Goal: Task Accomplishment & Management: Manage account settings

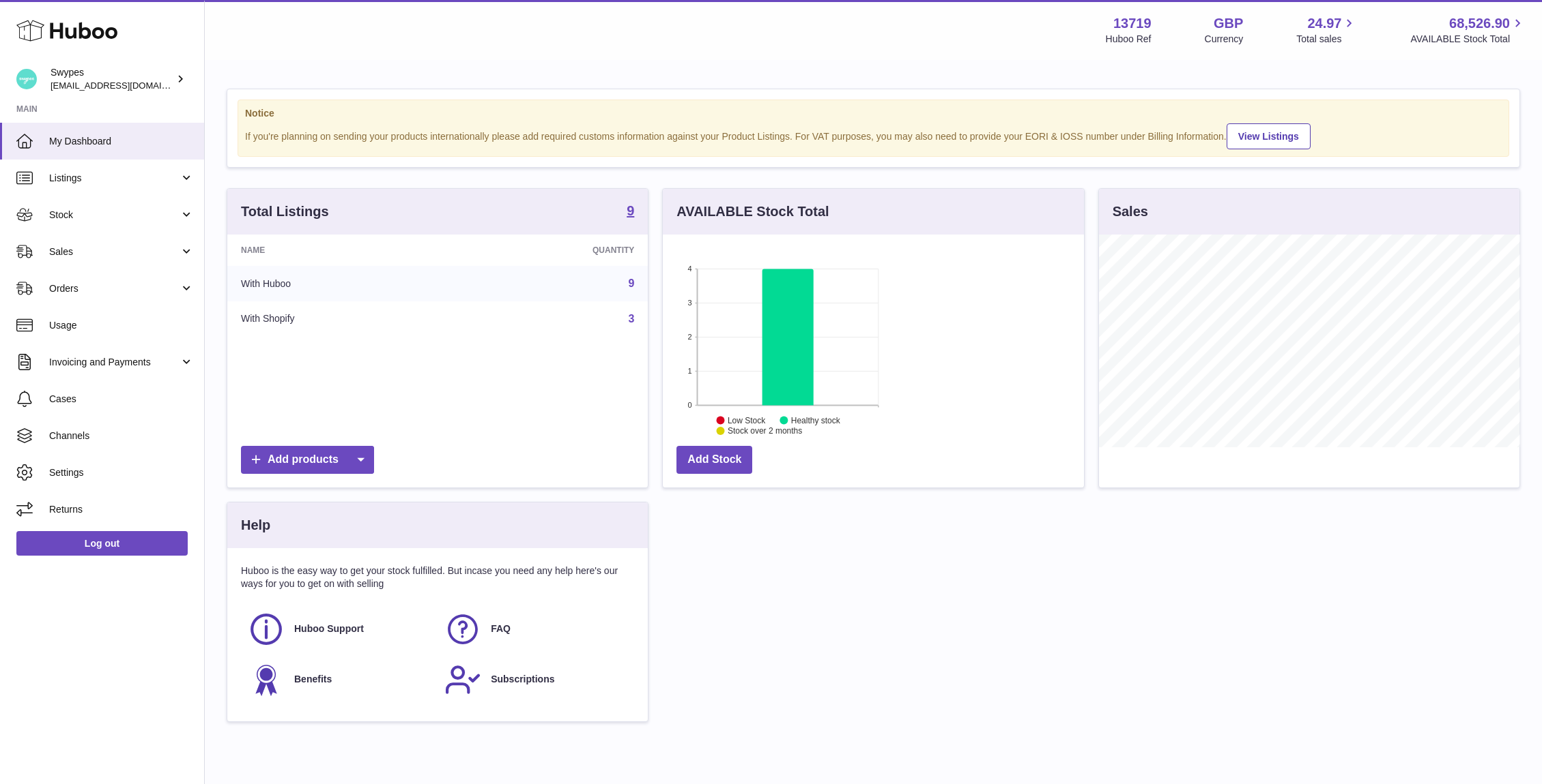
scroll to position [213, 421]
click at [146, 232] on link "Stock" at bounding box center [102, 215] width 204 height 37
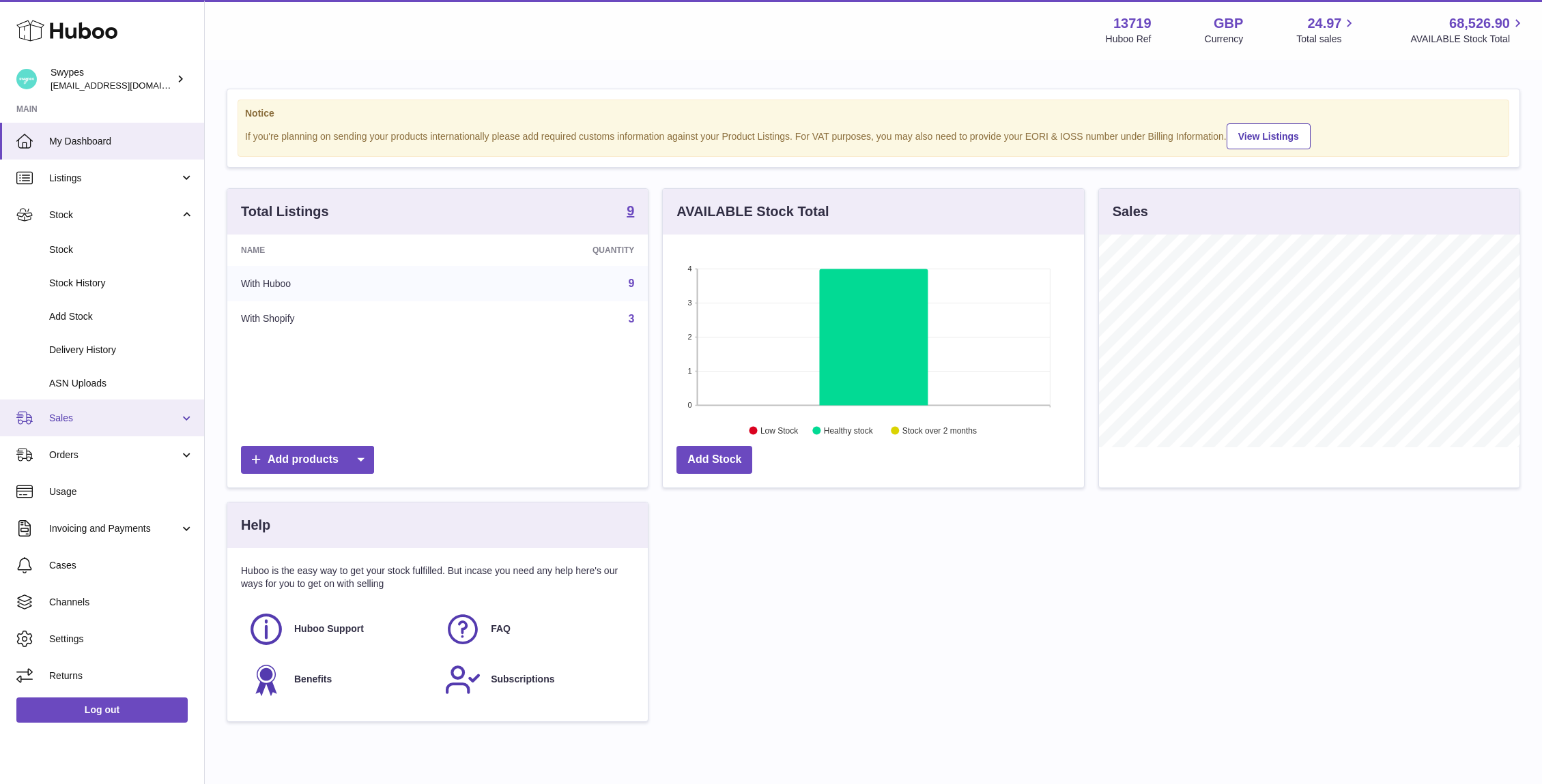
click at [126, 428] on link "Sales" at bounding box center [102, 418] width 204 height 37
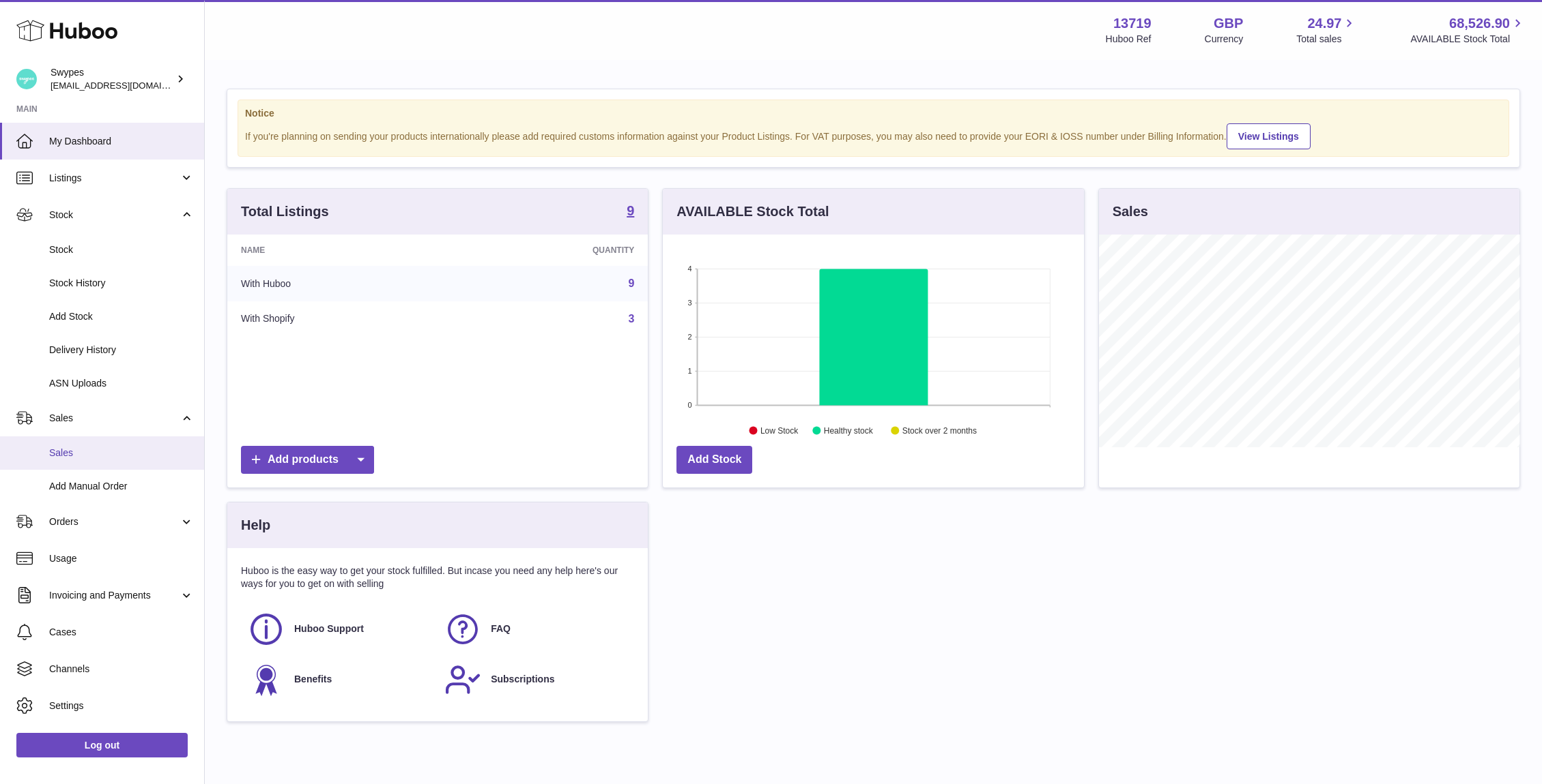
click at [118, 447] on span "Sales" at bounding box center [121, 454] width 144 height 13
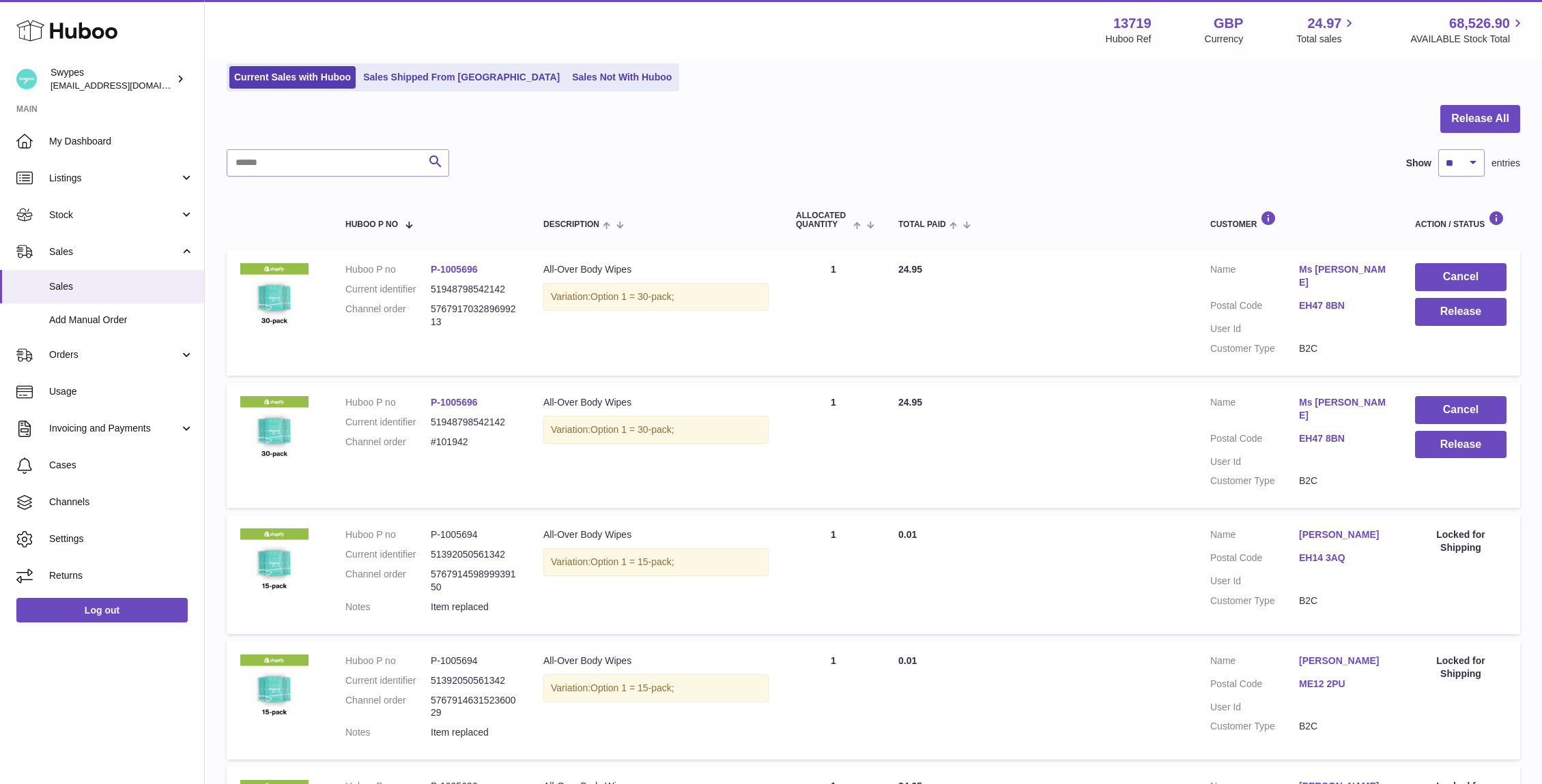
scroll to position [188, 0]
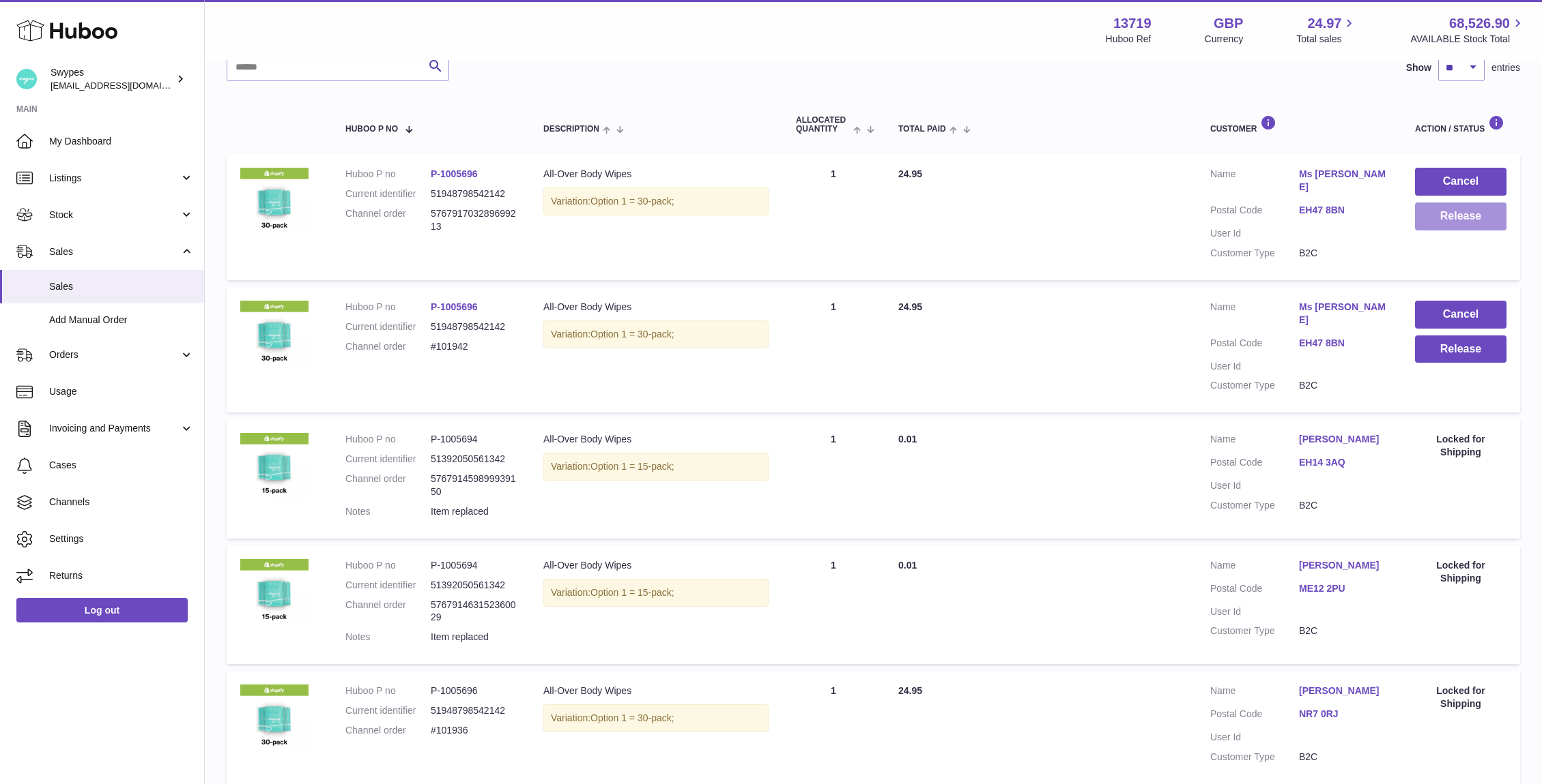
click at [1474, 218] on button "Release" at bounding box center [1461, 217] width 92 height 28
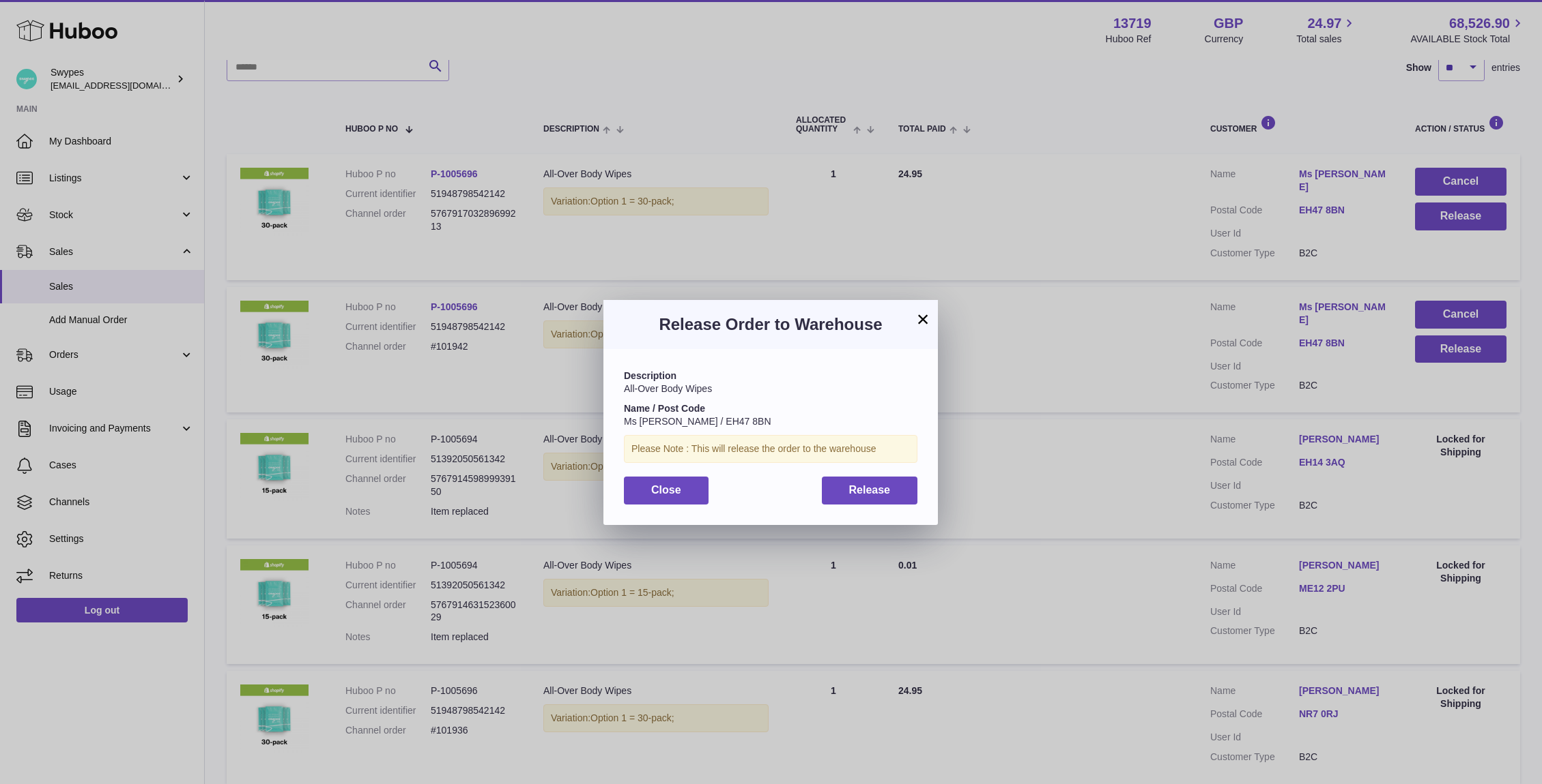
click at [879, 504] on div "Description All-Over Body Wipes Name / Post Code Ms Jan Beer / EH47 8BN Please …" at bounding box center [770, 436] width 334 height 175
click at [880, 498] on button "Release" at bounding box center [870, 491] width 96 height 28
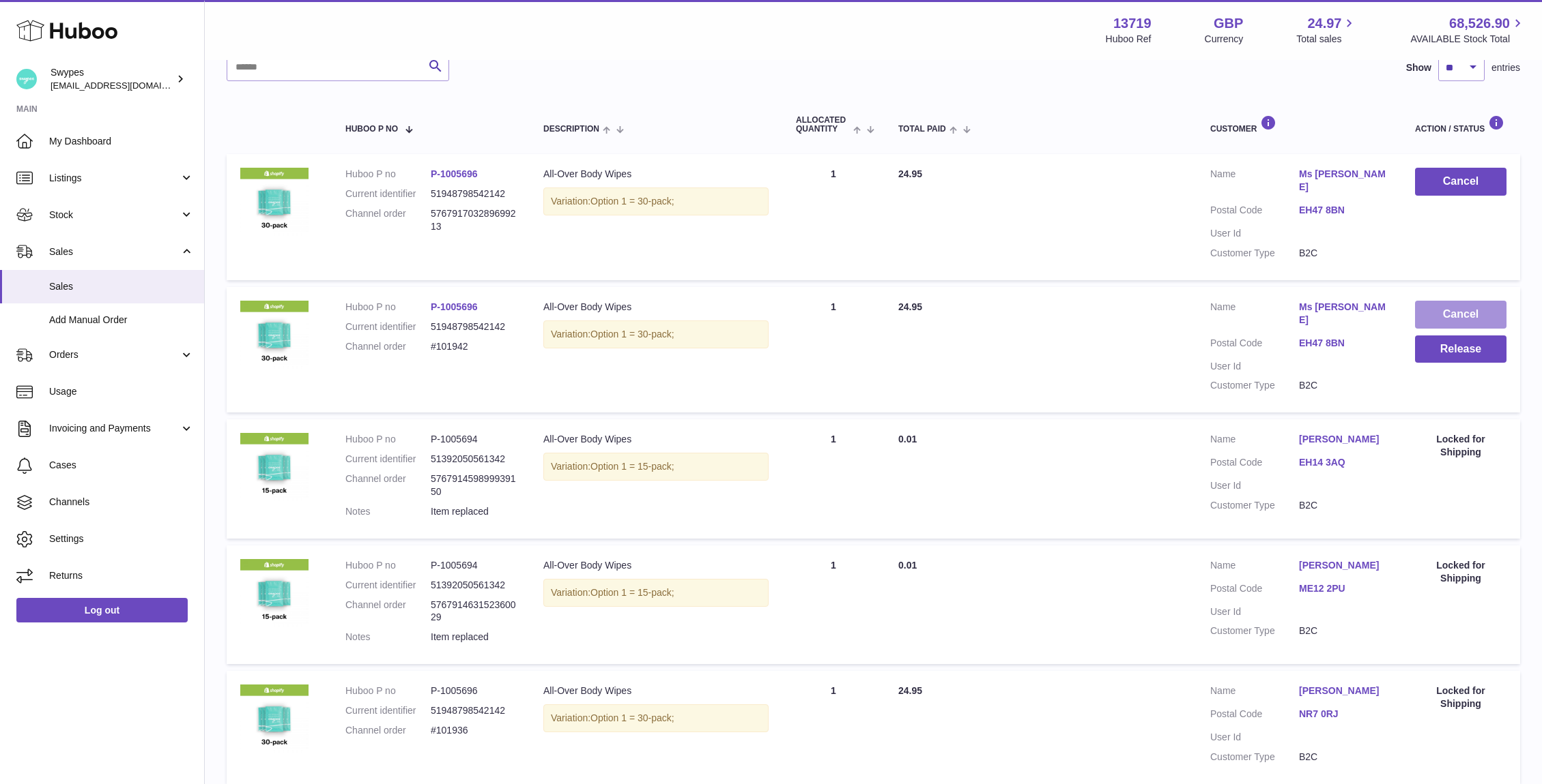
click at [1423, 303] on button "Cancel" at bounding box center [1461, 315] width 92 height 28
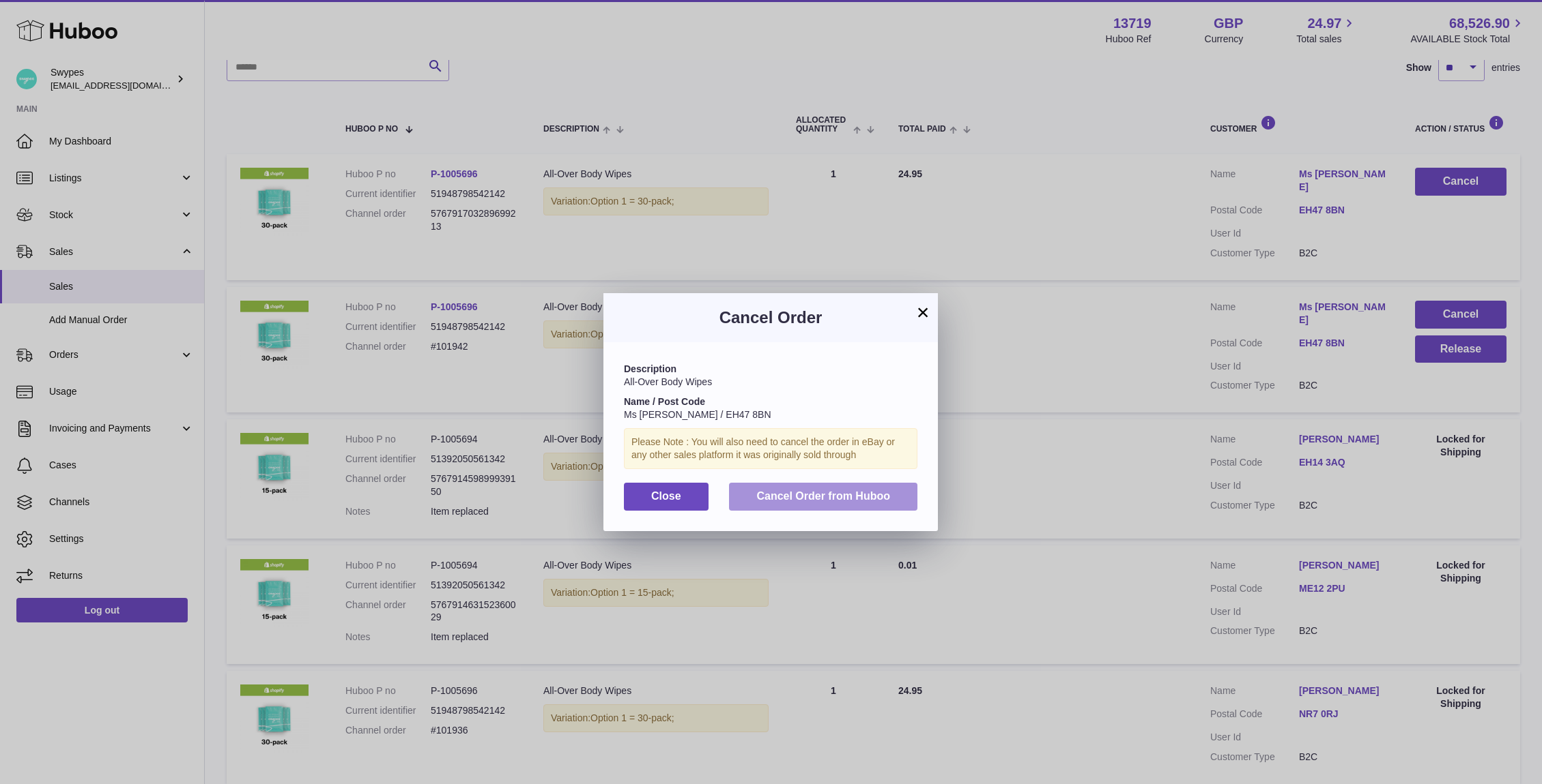
click at [899, 496] on button "Cancel Order from Huboo" at bounding box center [822, 497] width 188 height 28
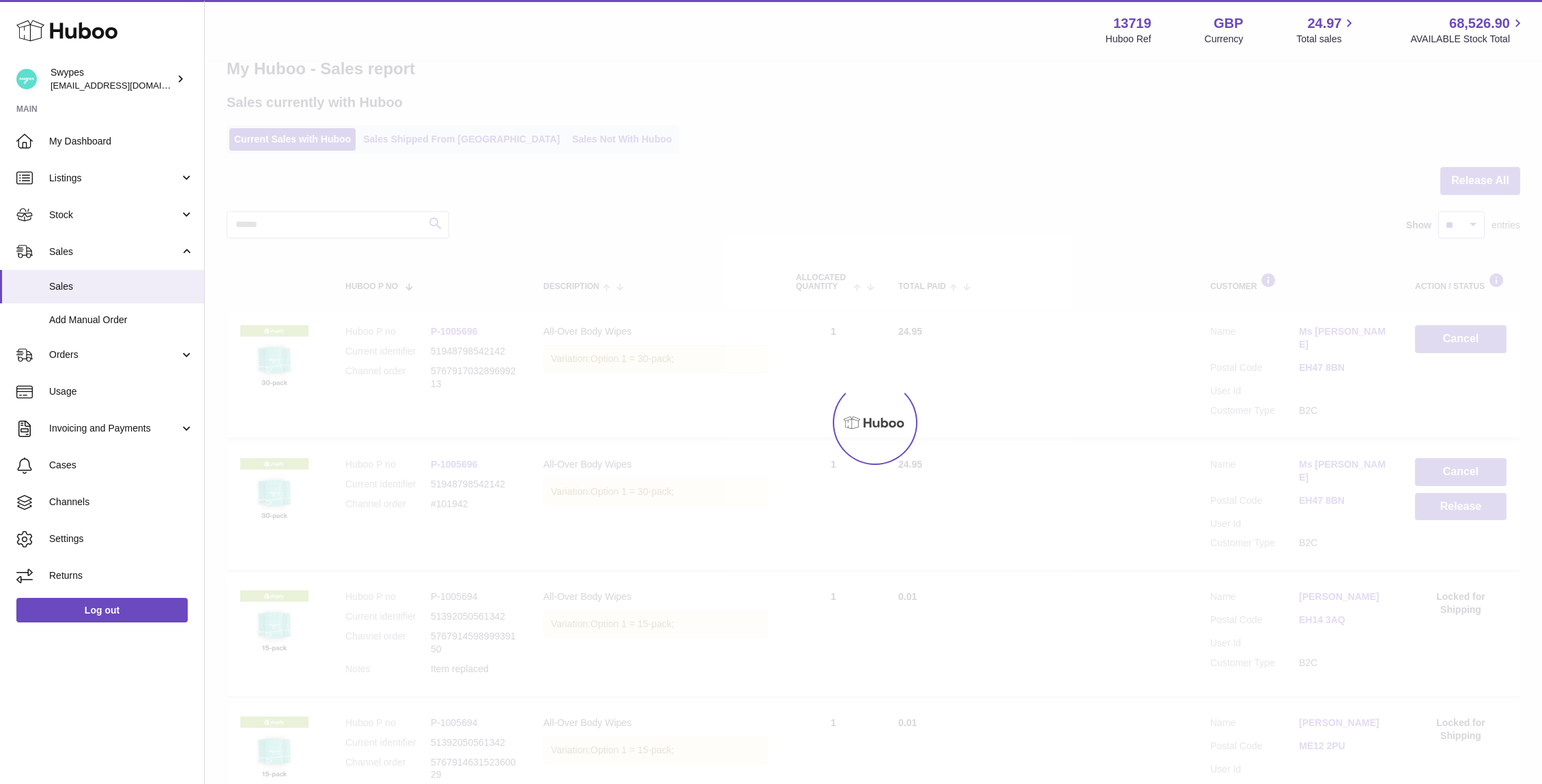
scroll to position [0, 0]
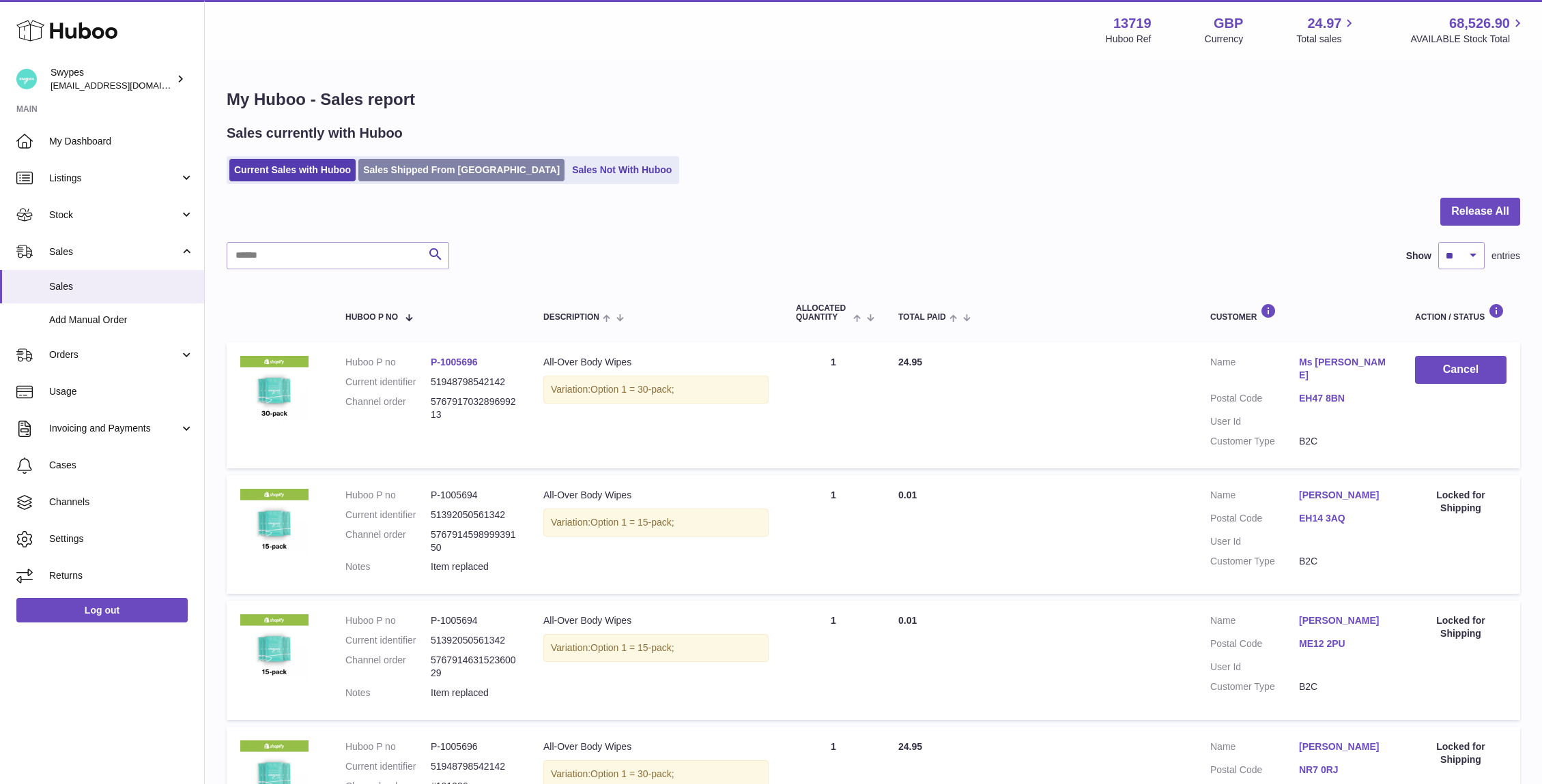
click at [435, 172] on link "Sales Shipped From Huboo" at bounding box center [461, 170] width 207 height 22
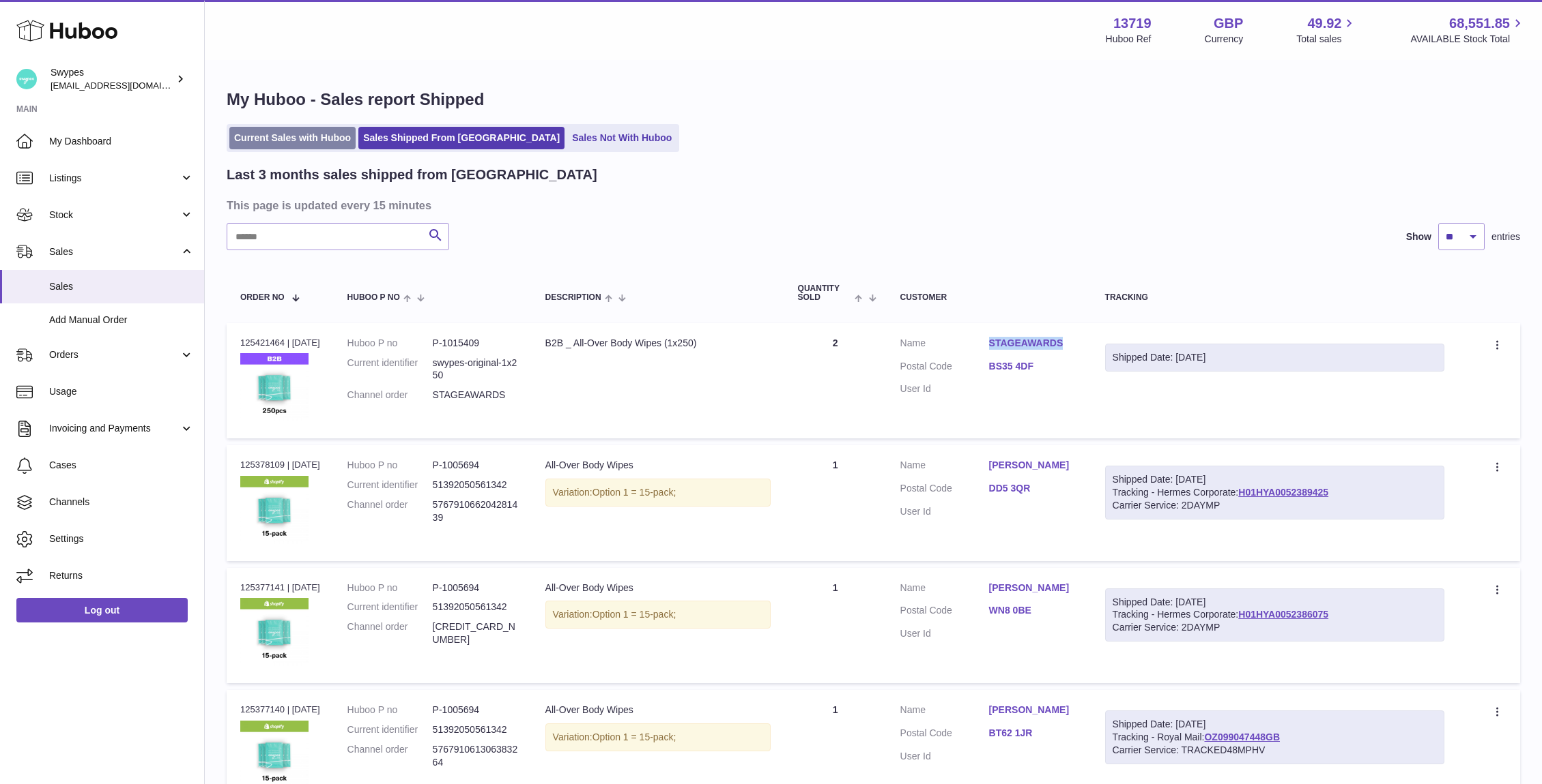
click at [310, 133] on link "Current Sales with Huboo" at bounding box center [293, 138] width 126 height 22
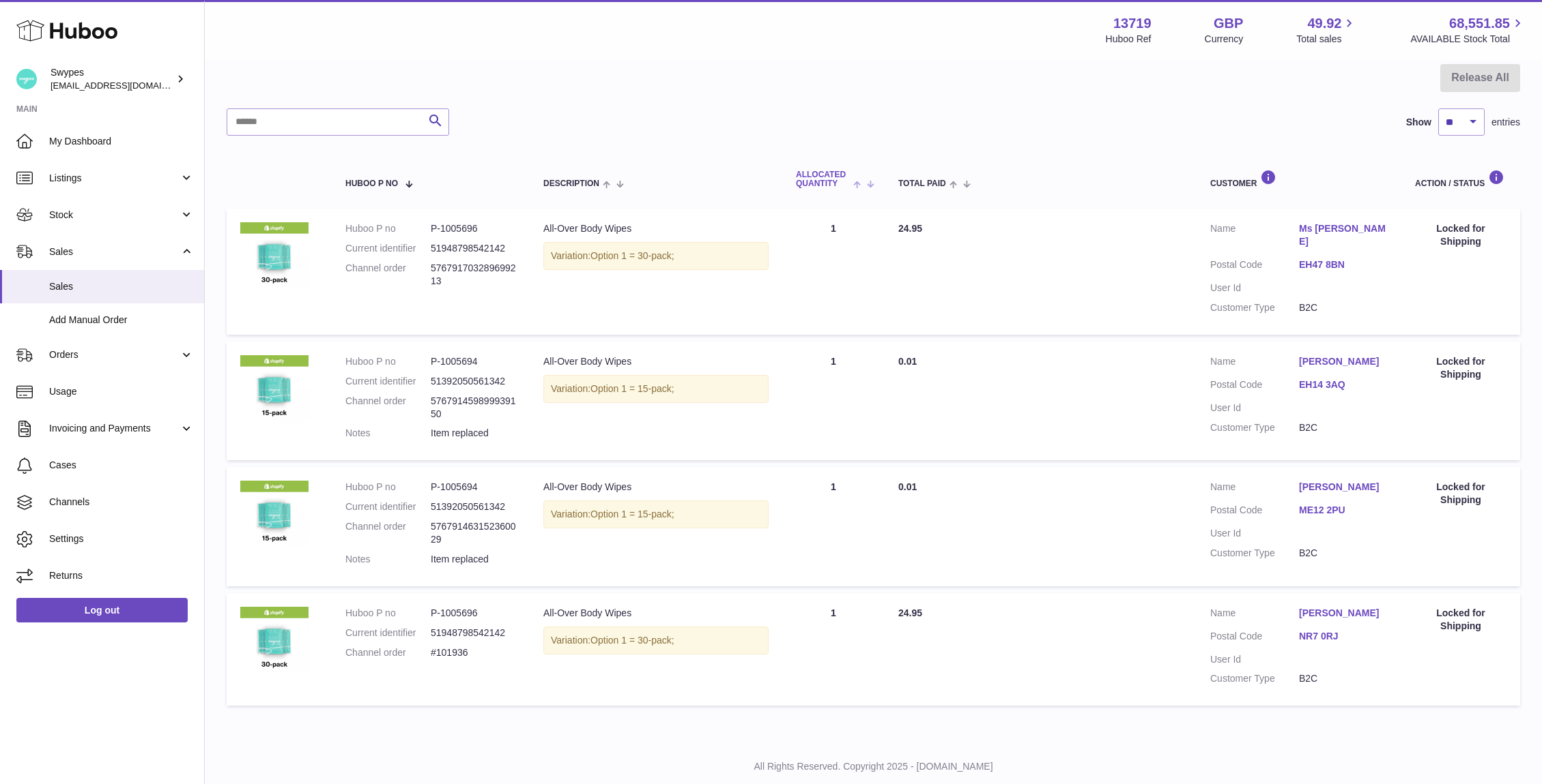
scroll to position [156, 0]
